Goal: Task Accomplishment & Management: Use online tool/utility

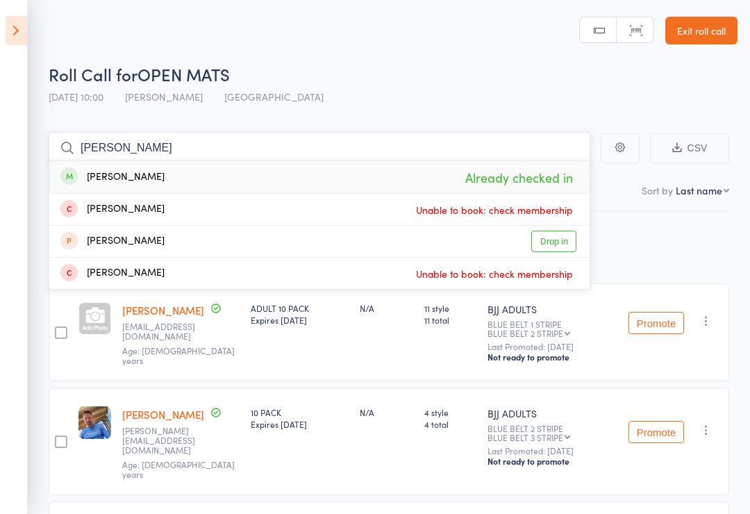
type input "[PERSON_NAME]"
click at [431, 52] on header "Roll Call for OPEN MATS [DATE] 10:00 [PERSON_NAME] Gold Coast GYM Manual search…" at bounding box center [375, 55] width 750 height 111
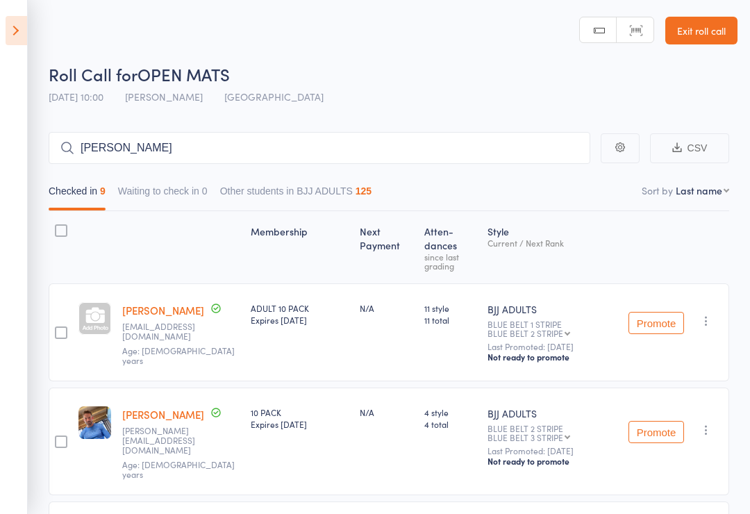
click at [24, 31] on icon at bounding box center [17, 30] width 22 height 29
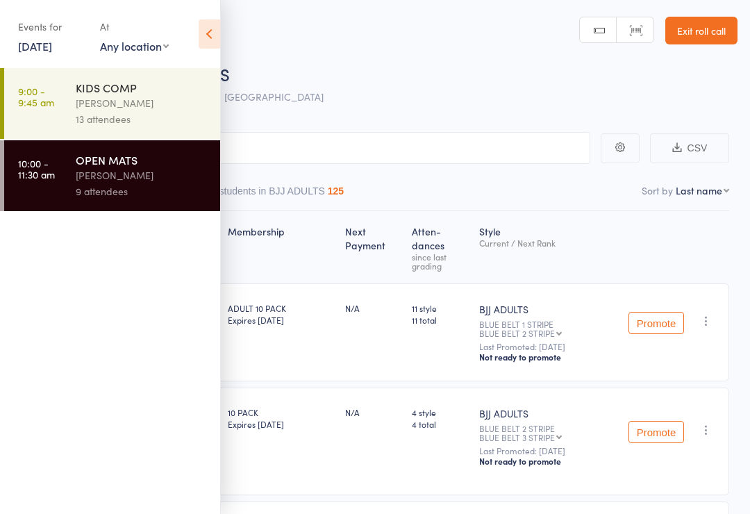
click at [69, 33] on div "Events for" at bounding box center [52, 26] width 68 height 23
click at [36, 38] on link "[DATE]" at bounding box center [35, 45] width 34 height 15
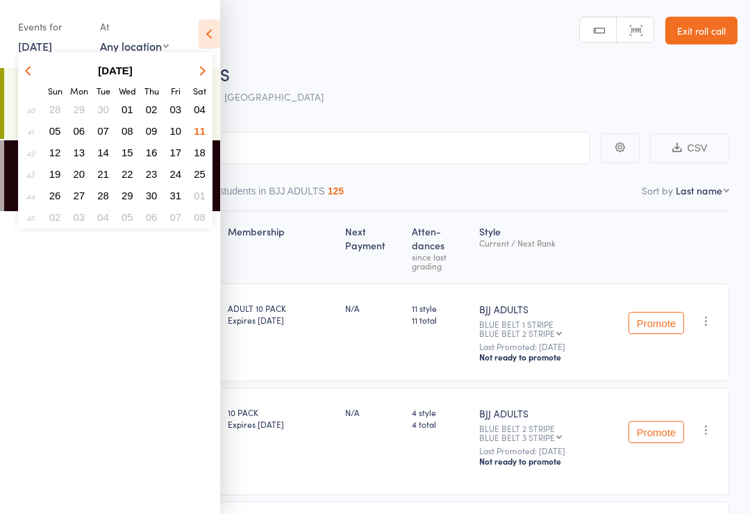
click at [711, 29] on link "Exit roll call" at bounding box center [701, 31] width 72 height 28
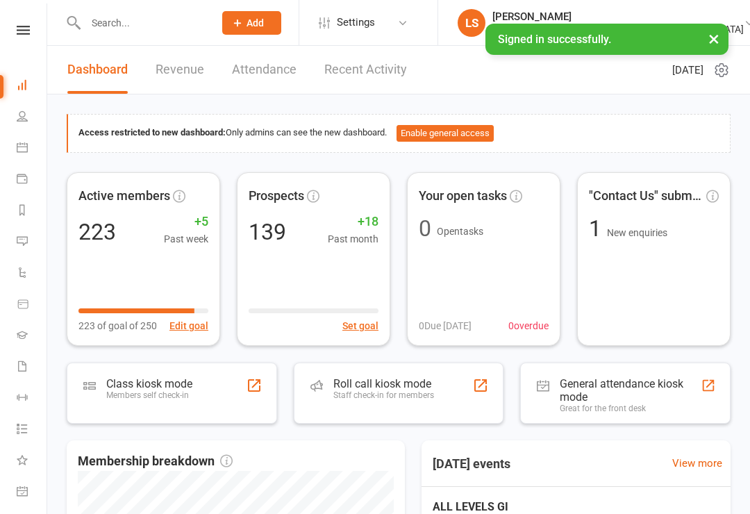
click at [410, 392] on div "Staff check-in for members" at bounding box center [383, 395] width 101 height 10
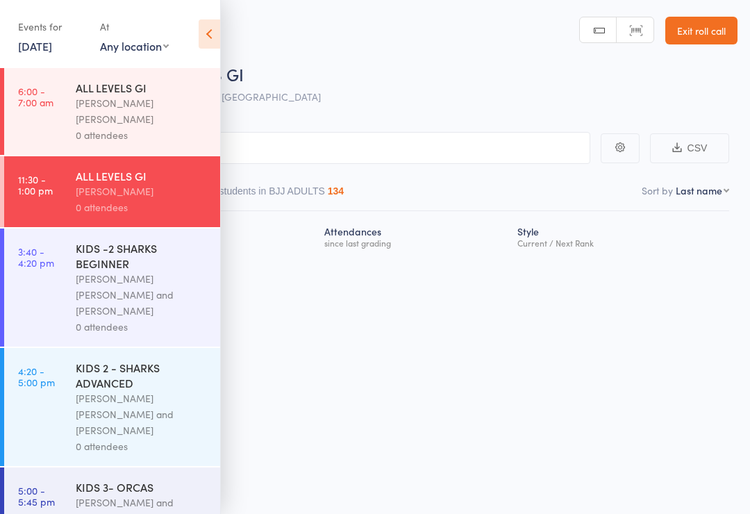
click at [116, 94] on div "ALL LEVELS GI" at bounding box center [142, 87] width 133 height 15
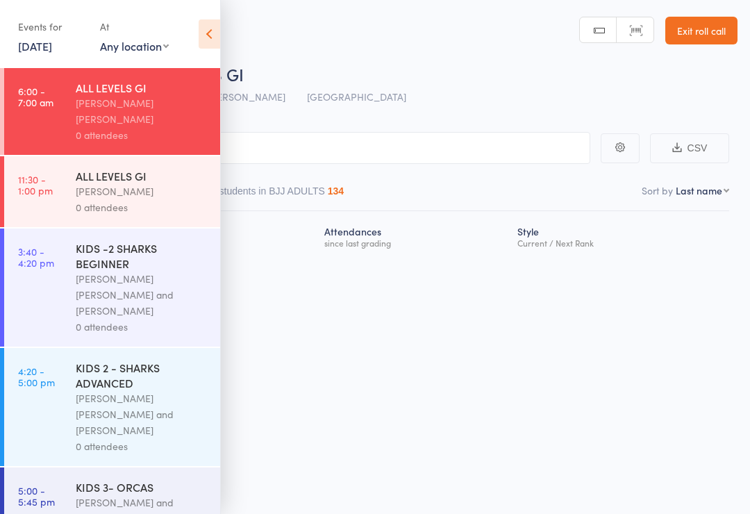
click at [128, 183] on div "Fabio Glazer" at bounding box center [142, 191] width 133 height 16
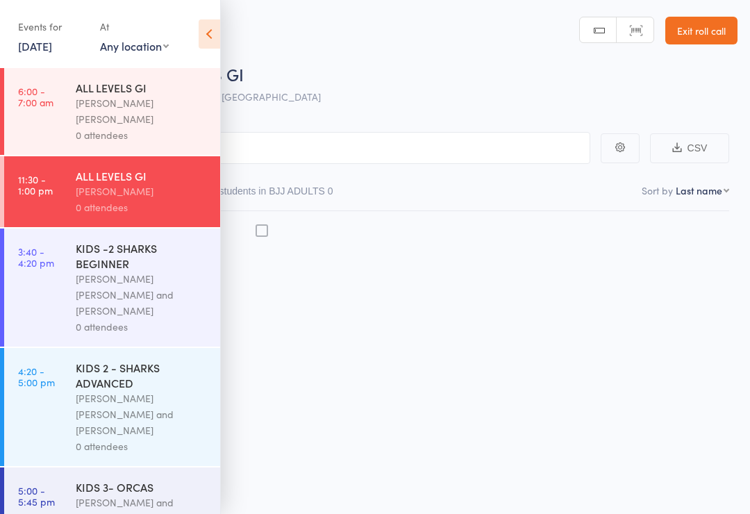
click at [201, 32] on icon at bounding box center [210, 33] width 22 height 29
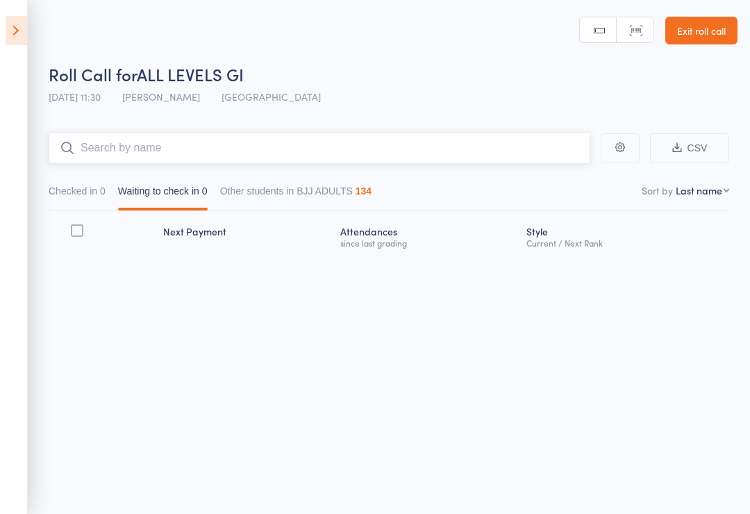
click at [421, 146] on input "search" at bounding box center [320, 148] width 542 height 32
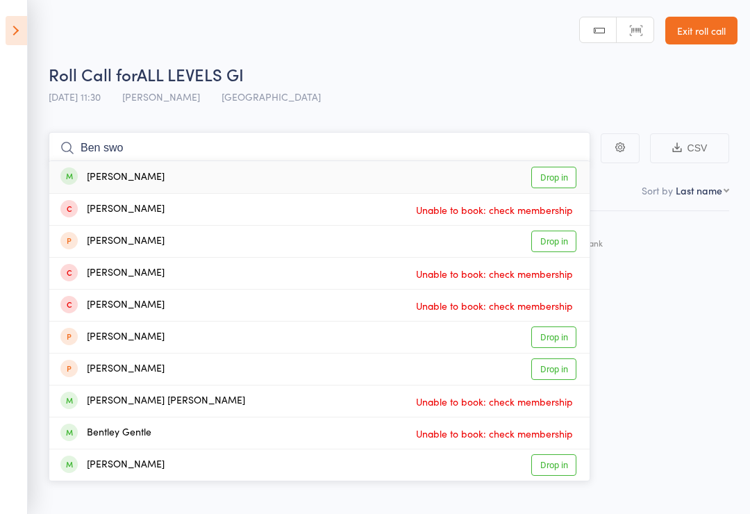
type input "Ben swo"
click at [550, 179] on link "Drop in" at bounding box center [553, 178] width 45 height 22
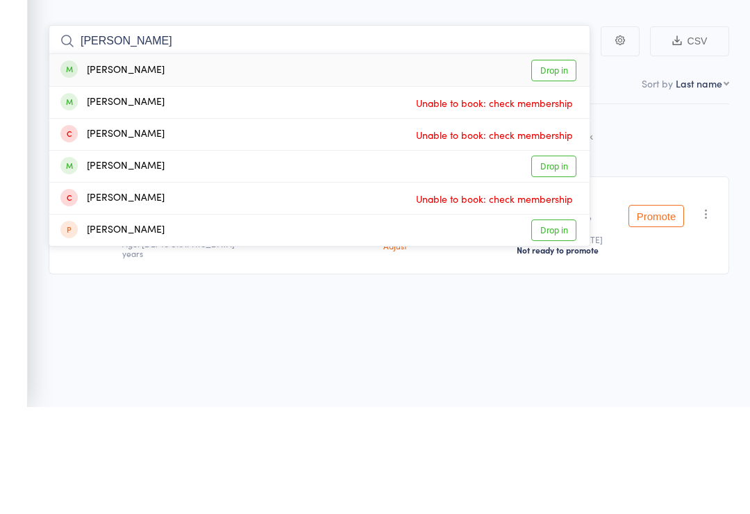
type input "Elton"
click at [557, 167] on link "Drop in" at bounding box center [553, 178] width 45 height 22
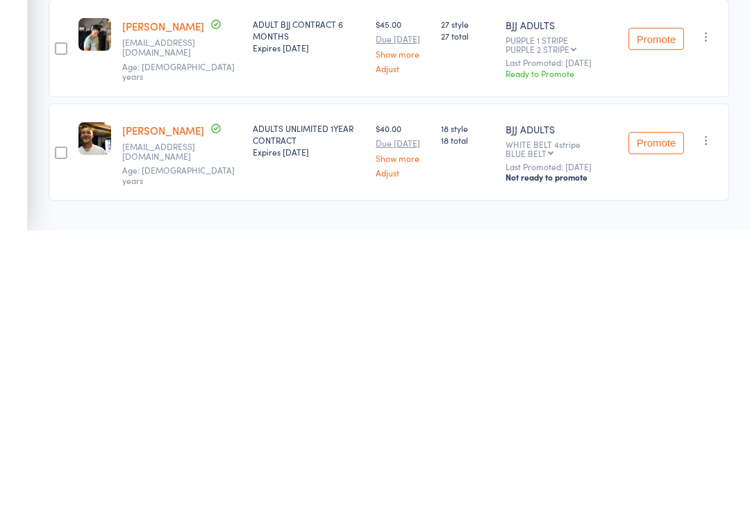
scroll to position [2, 0]
